Goal: Task Accomplishment & Management: Manage account settings

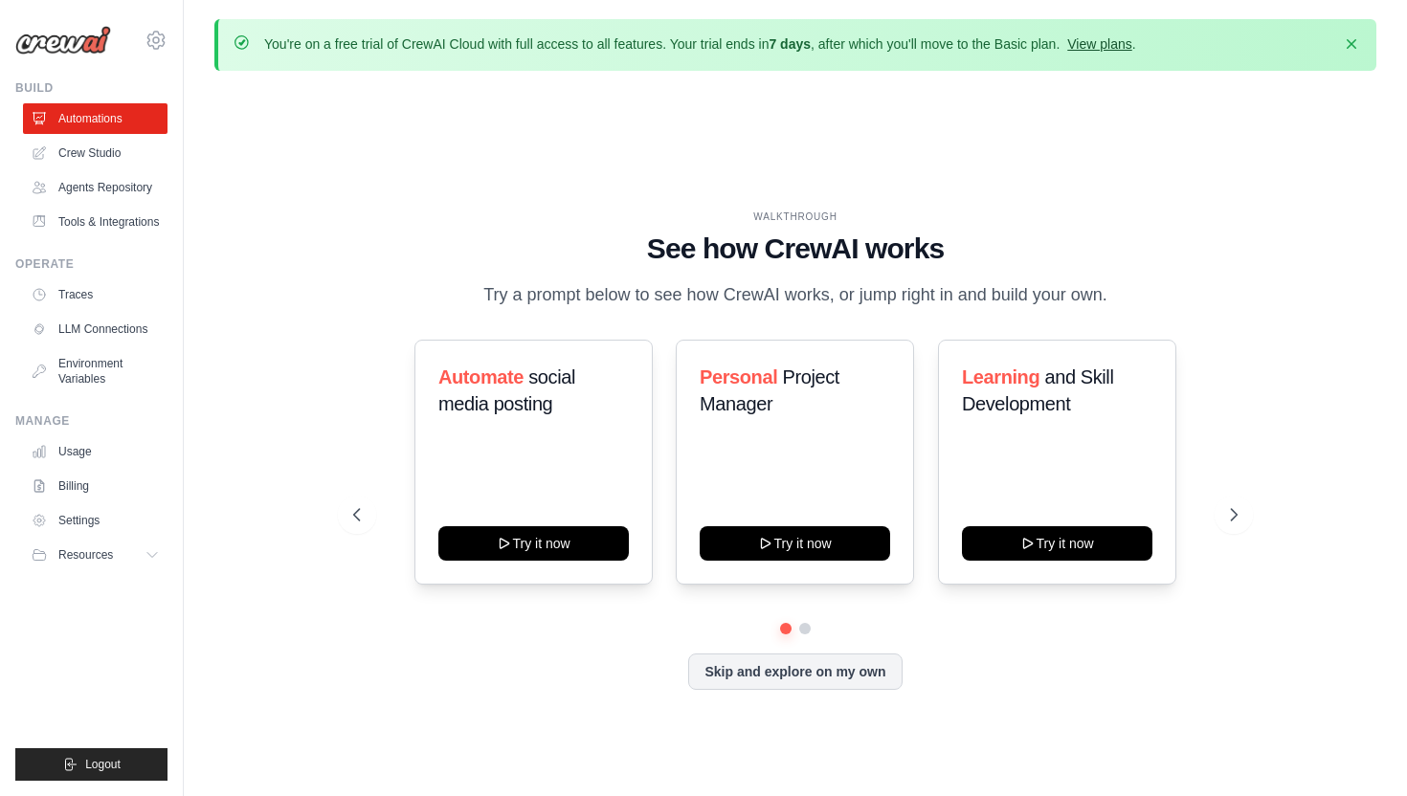
click at [1119, 39] on link "View plans" at bounding box center [1099, 43] width 64 height 15
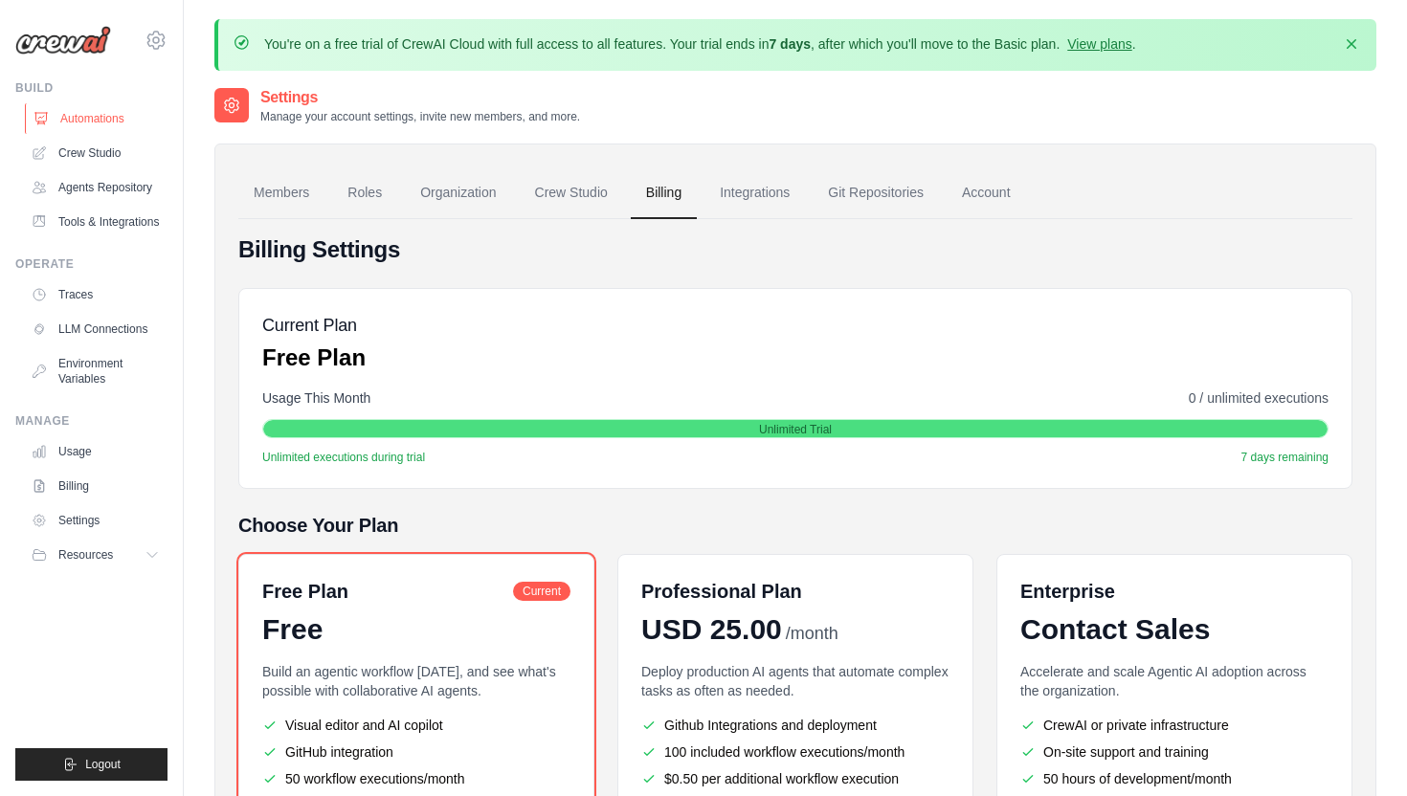
click at [106, 121] on link "Automations" at bounding box center [97, 118] width 145 height 31
